Goal: Find contact information: Find contact information

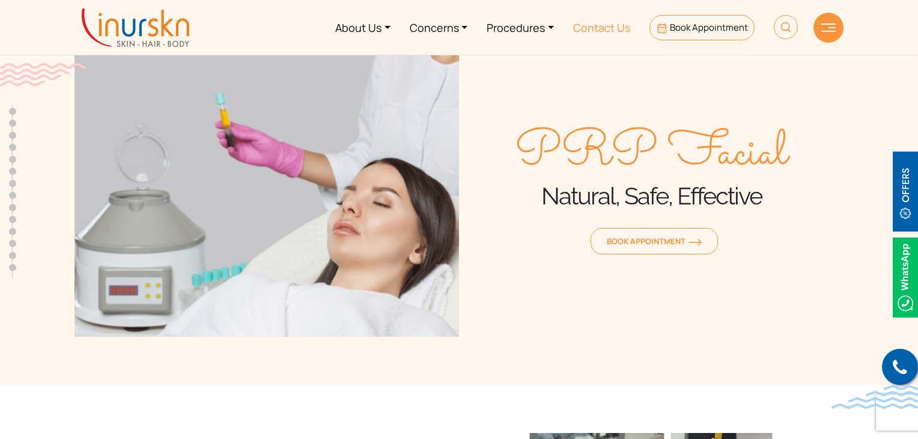
click at [592, 23] on link "Contact Us" at bounding box center [602, 27] width 76 height 45
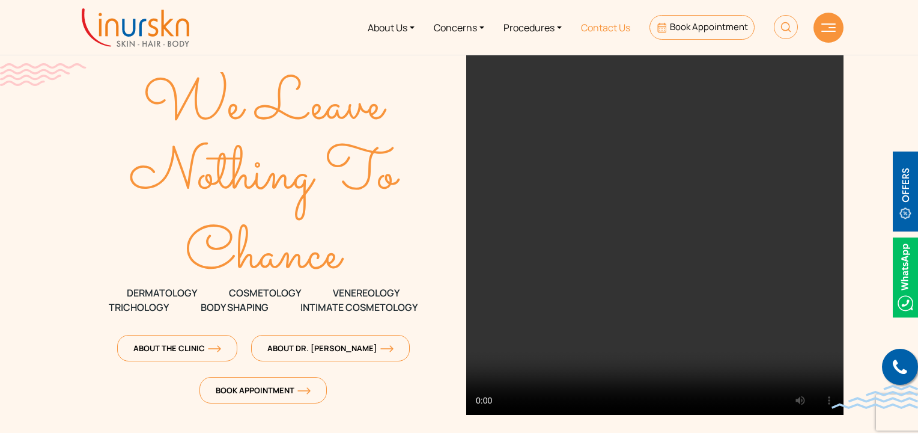
click at [605, 29] on link "Contact Us" at bounding box center [605, 27] width 68 height 45
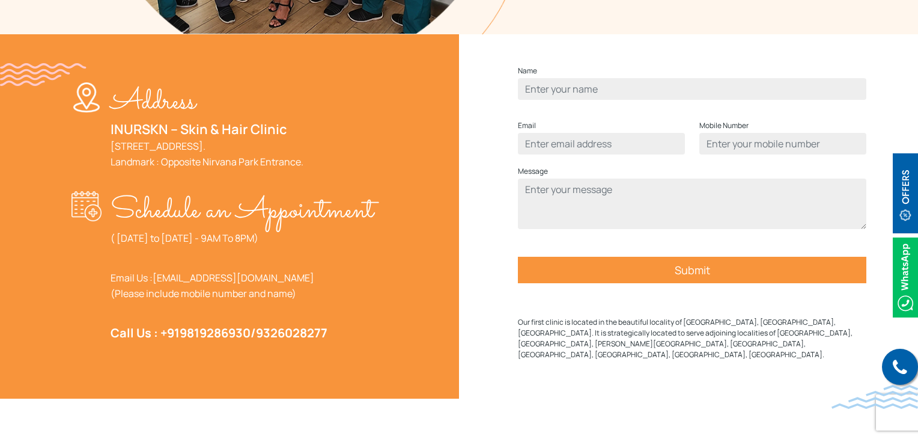
scroll to position [481, 0]
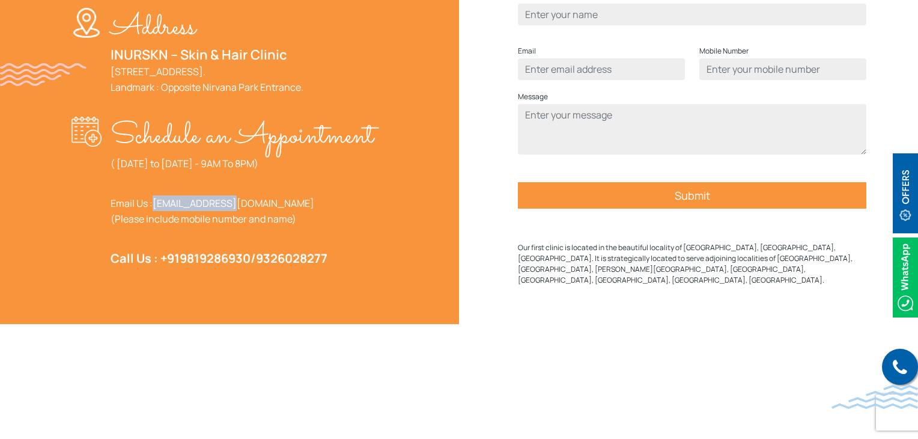
drag, startPoint x: 166, startPoint y: 233, endPoint x: 154, endPoint y: 233, distance: 12.6
click at [154, 227] on p "Email Us : [EMAIL_ADDRESS][DOMAIN_NAME] (Please include mobile number and name)" at bounding box center [242, 210] width 263 height 31
